Goal: Task Accomplishment & Management: Manage account settings

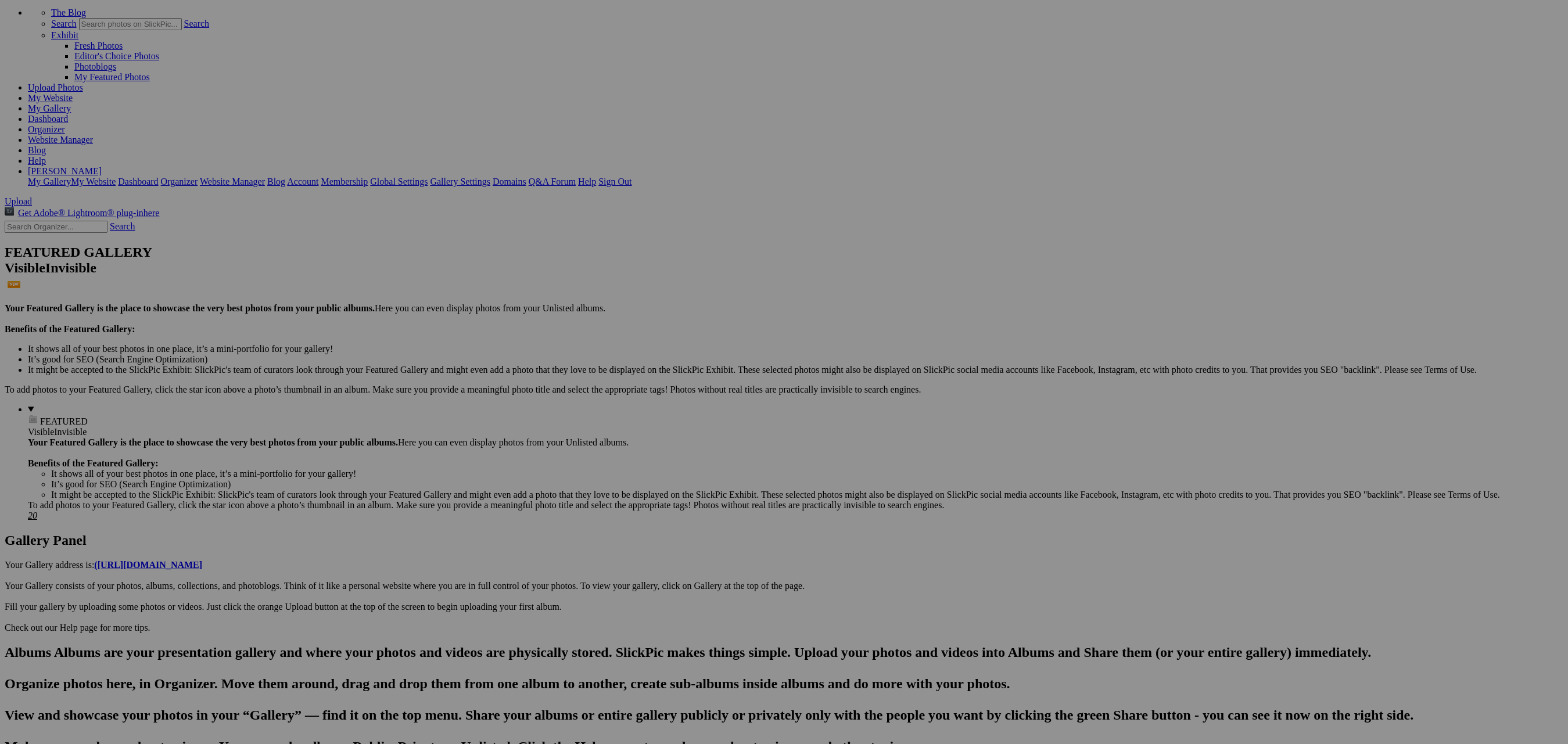
scroll to position [67, 0]
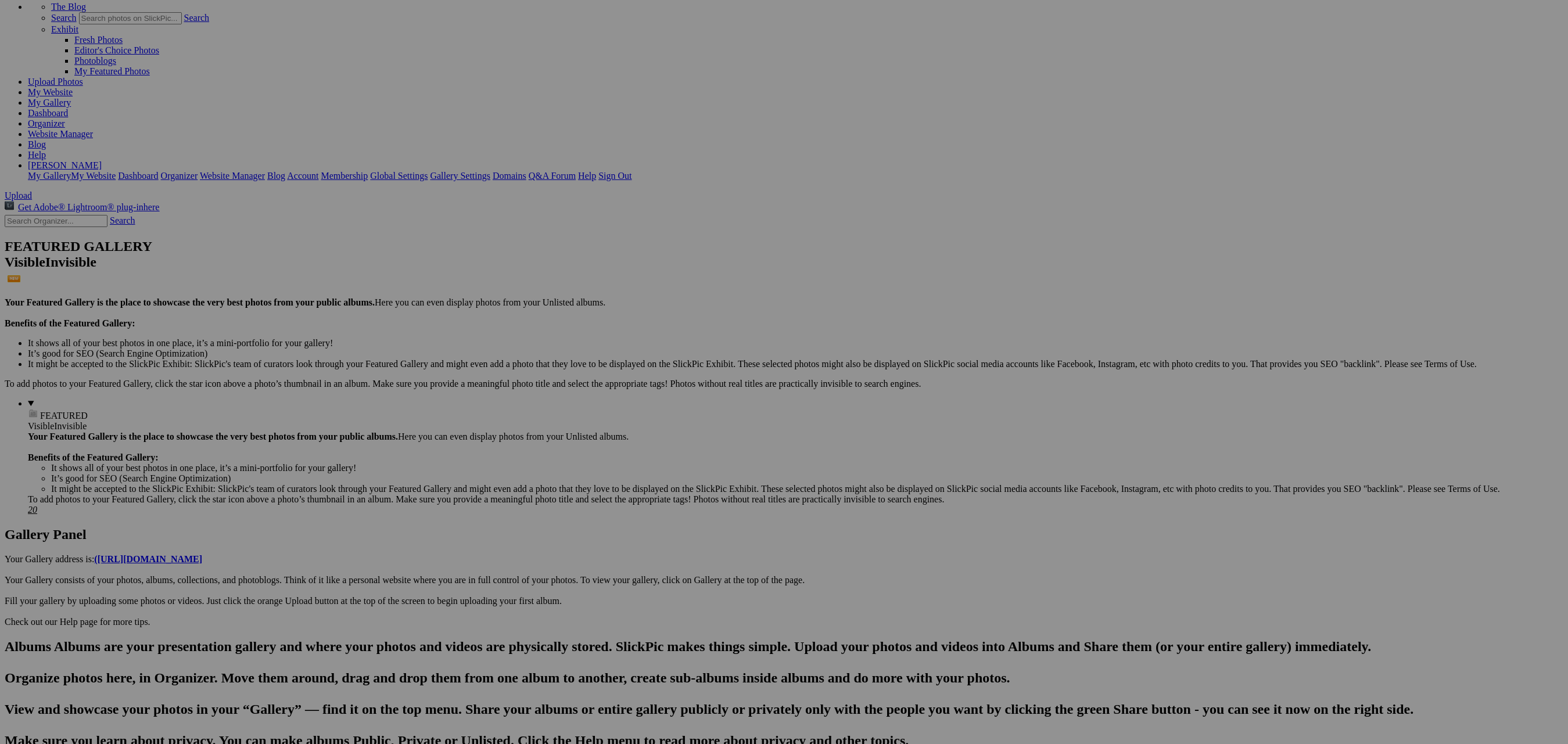
scroll to position [71, 1]
click at [86, 638] on h2 "Albums Albums are your presentation gallery and where your photos and videos ar…" at bounding box center [784, 693] width 1559 height 110
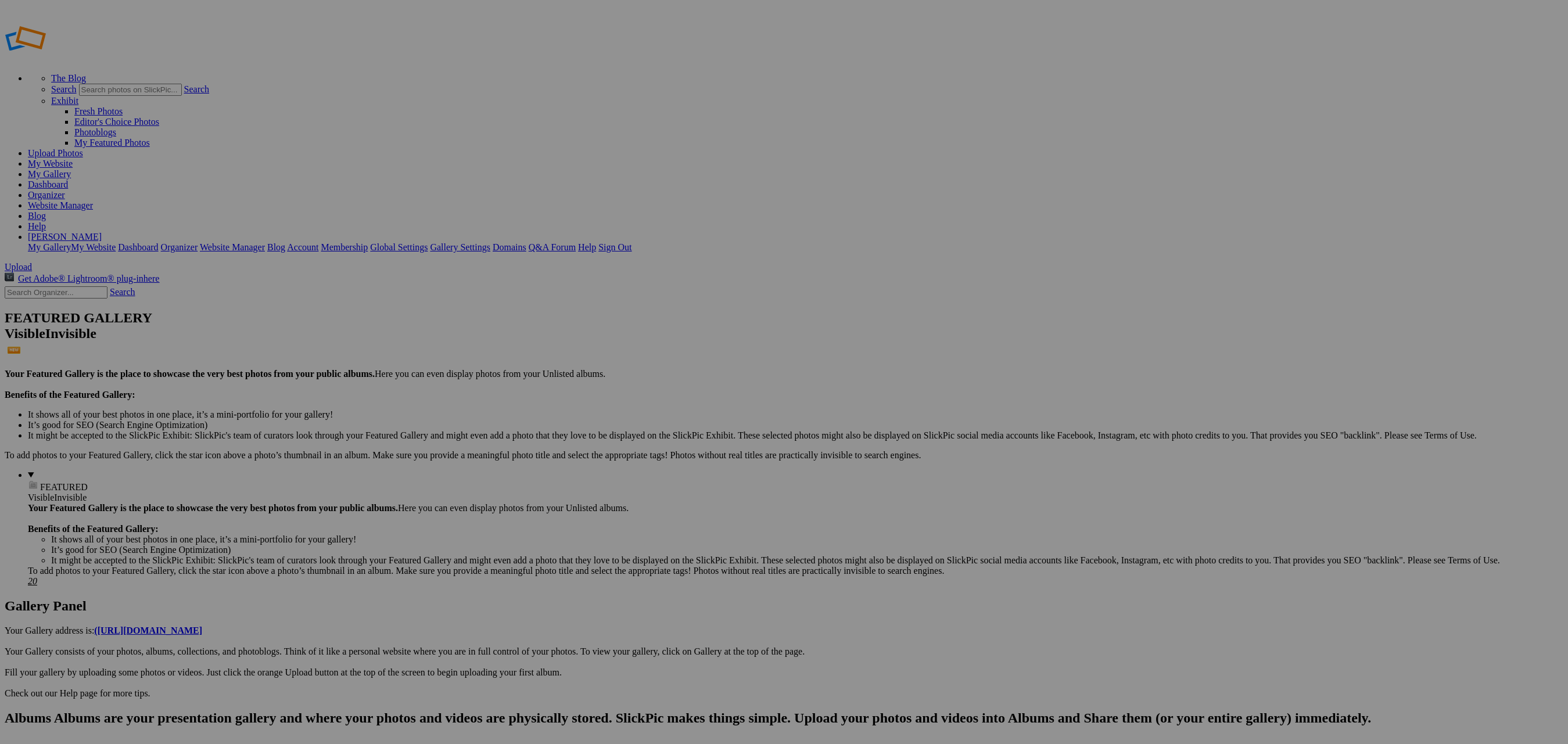
click at [32, 262] on span "Upload" at bounding box center [18, 266] width 27 height 10
type input "Iceland"
click at [685, 411] on span "Select album..." at bounding box center [658, 415] width 55 height 10
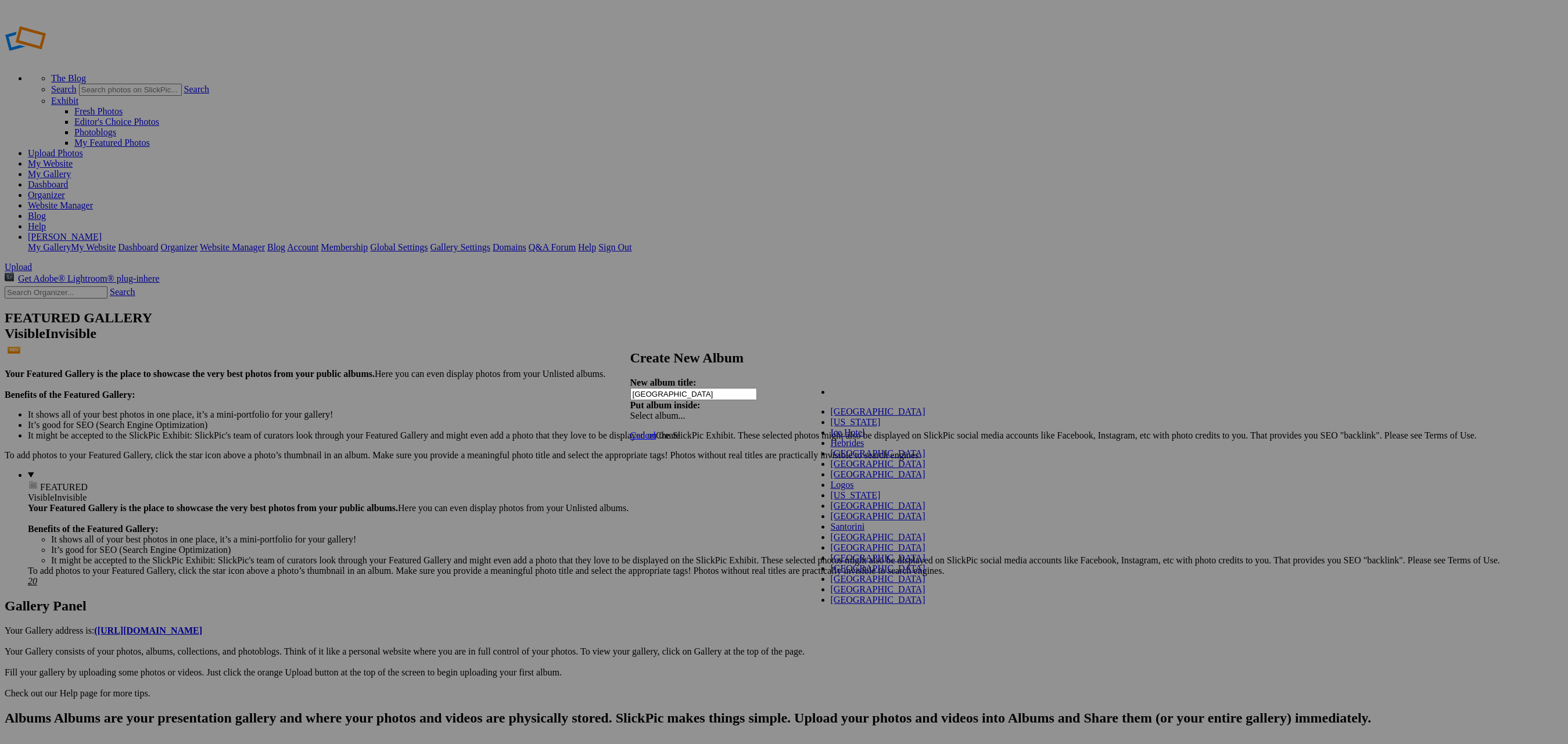
click at [832, 397] on link "My Albums" at bounding box center [853, 392] width 44 height 10
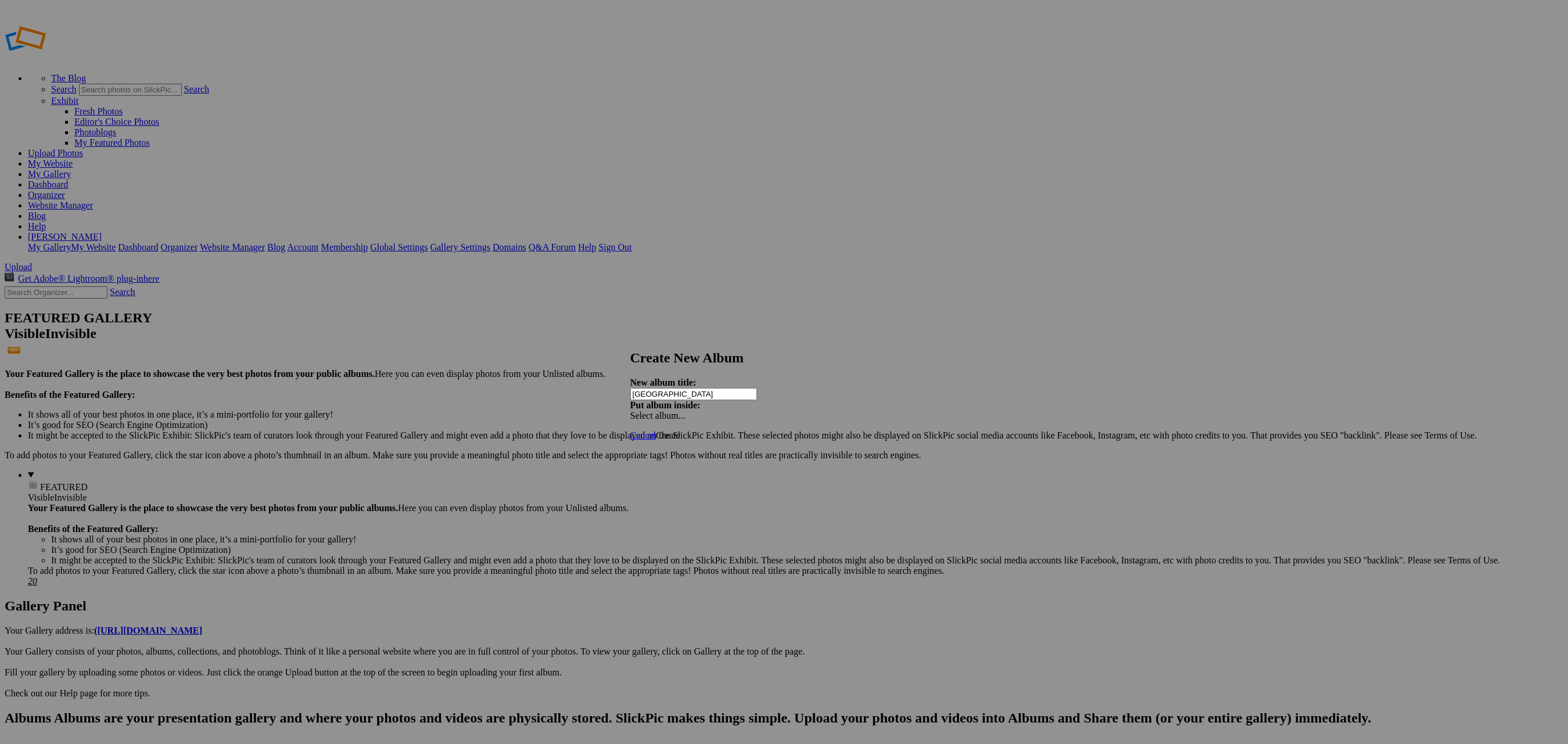
click at [681, 430] on span "Create" at bounding box center [668, 435] width 24 height 10
